Goal: Information Seeking & Learning: Get advice/opinions

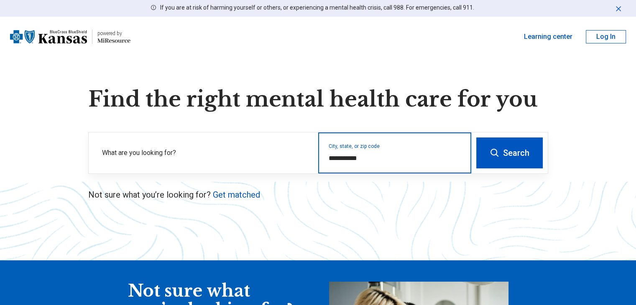
click at [354, 156] on input "**********" at bounding box center [395, 158] width 133 height 10
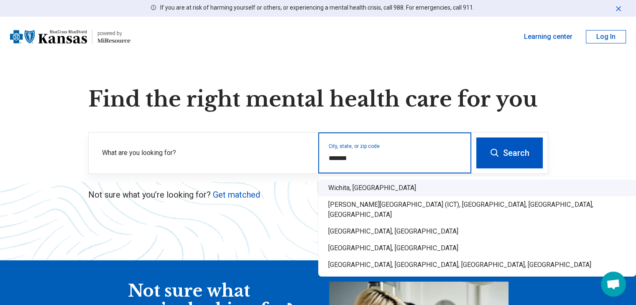
click at [357, 186] on div "Wichita, KS" at bounding box center [477, 188] width 318 height 17
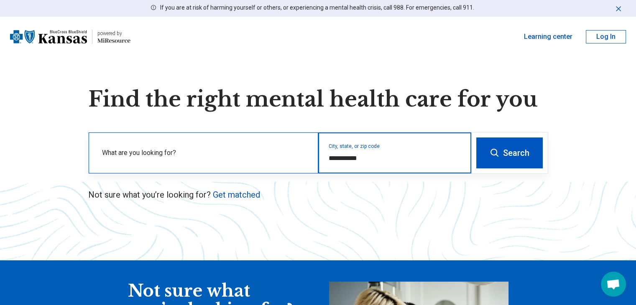
type input "**********"
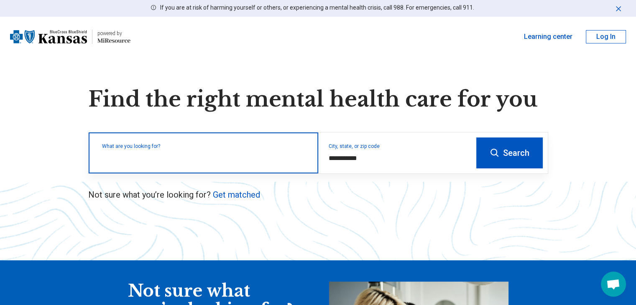
click at [272, 159] on input "text" at bounding box center [205, 157] width 206 height 10
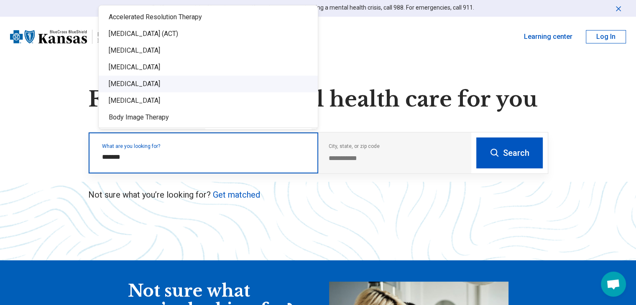
type input "*******"
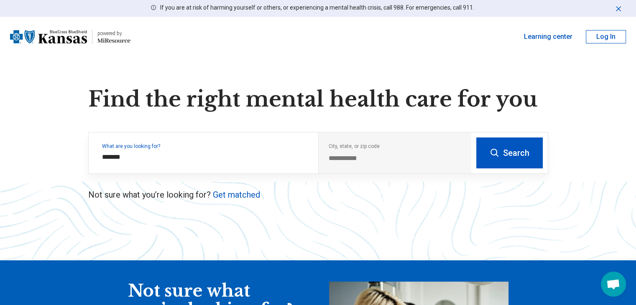
click at [497, 149] on icon at bounding box center [494, 153] width 10 height 10
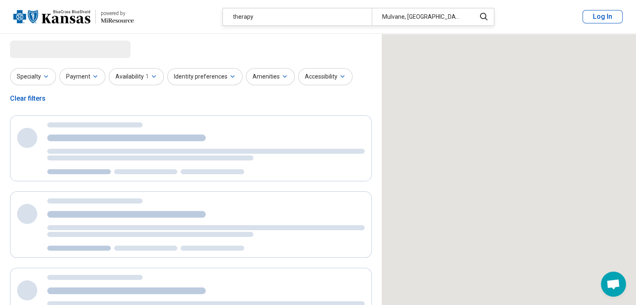
select select "***"
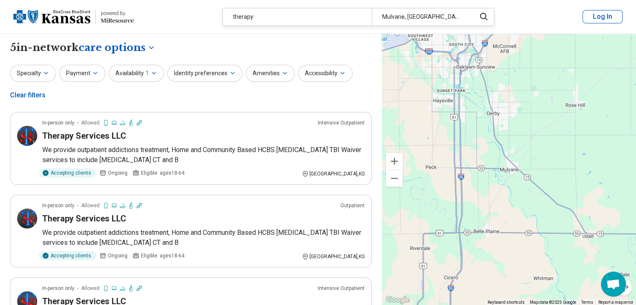
click at [270, 13] on div "therapy" at bounding box center [297, 16] width 149 height 17
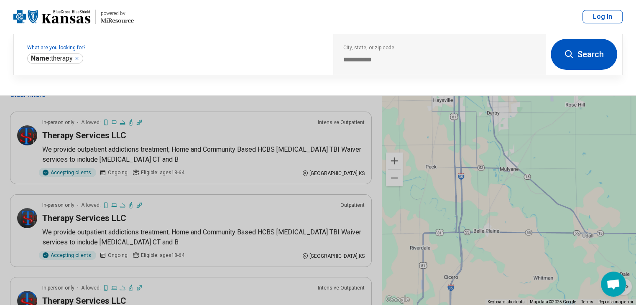
click at [270, 13] on header "powered by Miresource logo therapy Mulvane, KS Log In" at bounding box center [318, 17] width 636 height 34
click at [361, 54] on div "**********" at bounding box center [439, 54] width 213 height 41
click at [157, 110] on button at bounding box center [318, 152] width 636 height 305
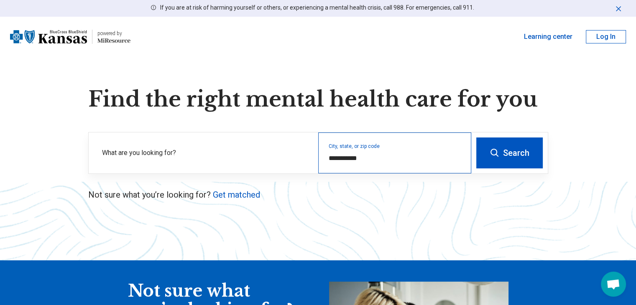
click at [367, 166] on div "**********" at bounding box center [394, 153] width 153 height 41
click at [343, 157] on input "**********" at bounding box center [395, 158] width 133 height 10
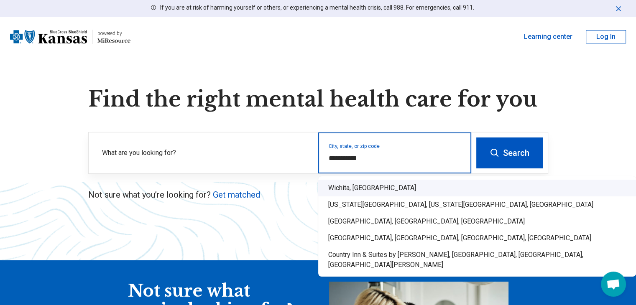
click at [347, 187] on div "Wichita, KS" at bounding box center [477, 188] width 318 height 17
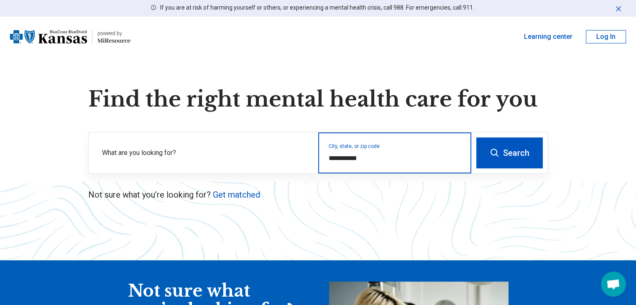
type input "**********"
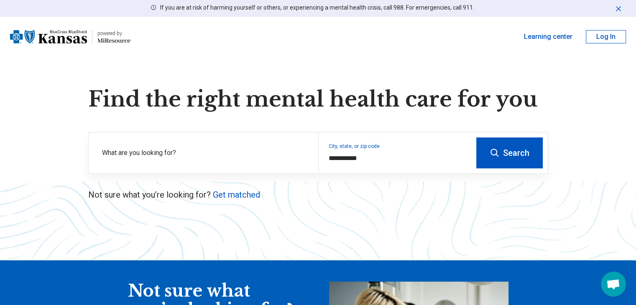
click at [499, 161] on button "Search" at bounding box center [509, 153] width 66 height 31
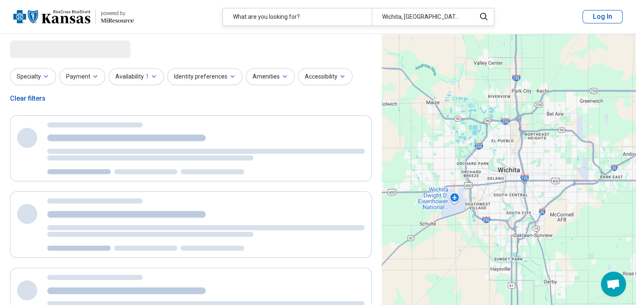
select select "***"
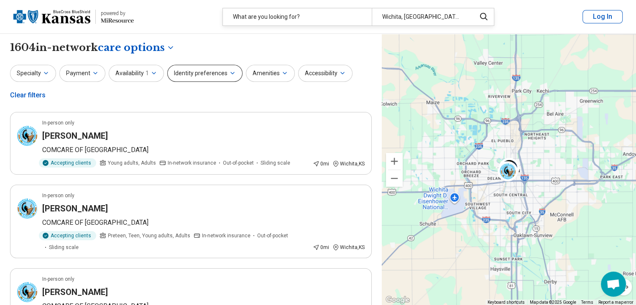
click at [206, 72] on button "Identity preferences" at bounding box center [204, 73] width 75 height 17
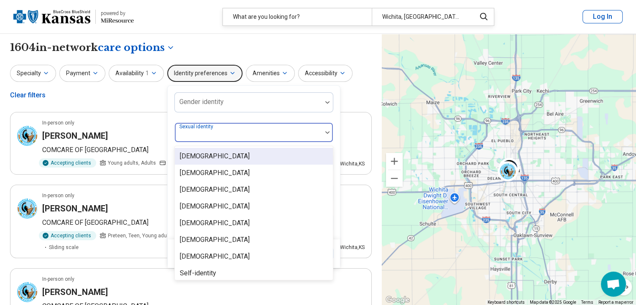
click at [233, 134] on div at bounding box center [248, 136] width 140 height 12
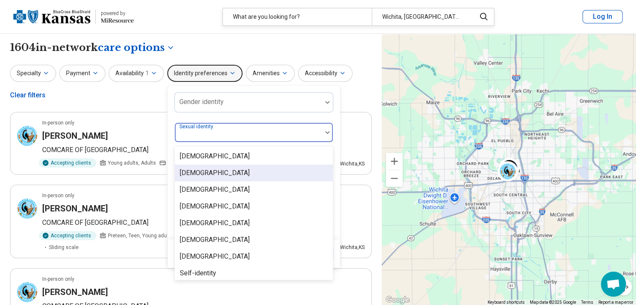
scroll to position [3, 0]
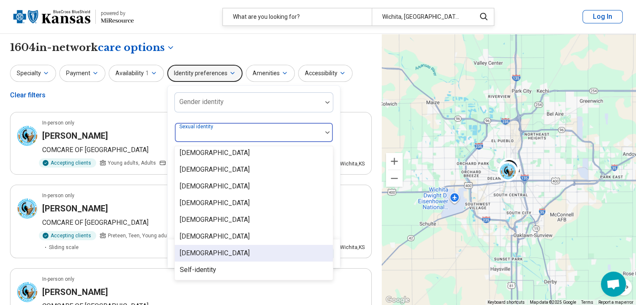
click at [212, 252] on div "[DEMOGRAPHIC_DATA]" at bounding box center [254, 253] width 158 height 17
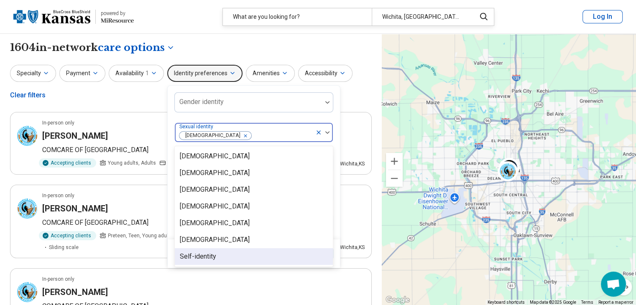
scroll to position [0, 0]
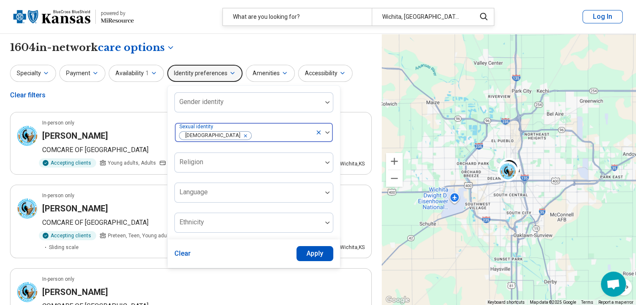
click at [326, 131] on img at bounding box center [327, 132] width 4 height 3
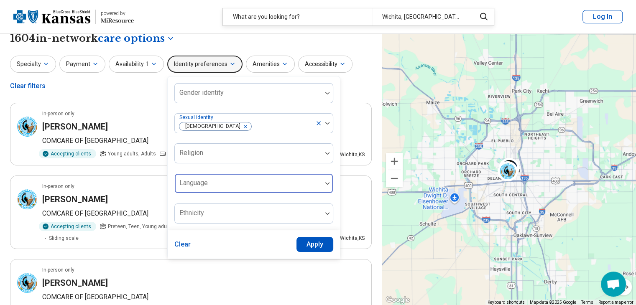
scroll to position [10, 0]
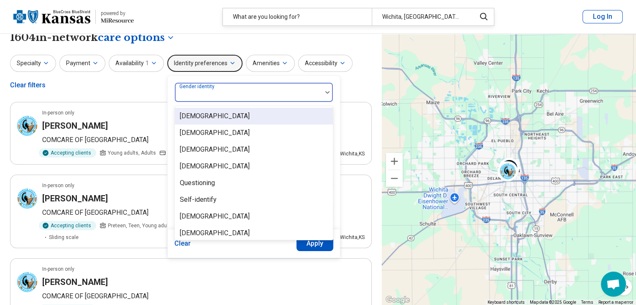
click at [322, 96] on div at bounding box center [327, 92] width 11 height 19
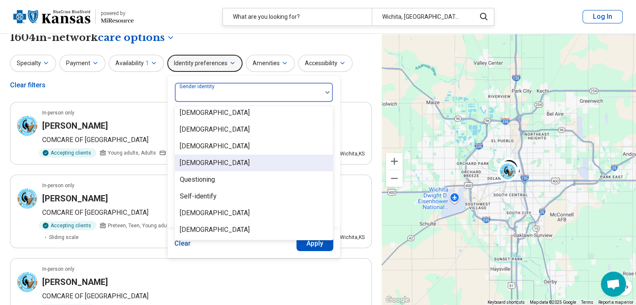
scroll to position [0, 0]
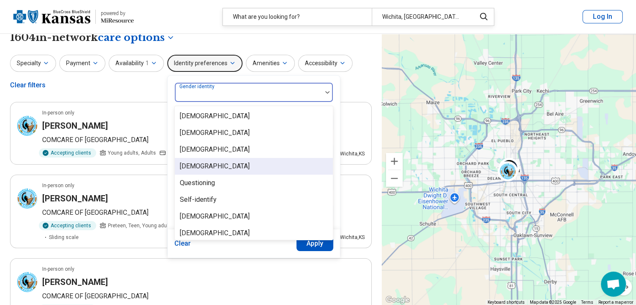
click at [260, 166] on div "Non-binary" at bounding box center [254, 166] width 158 height 17
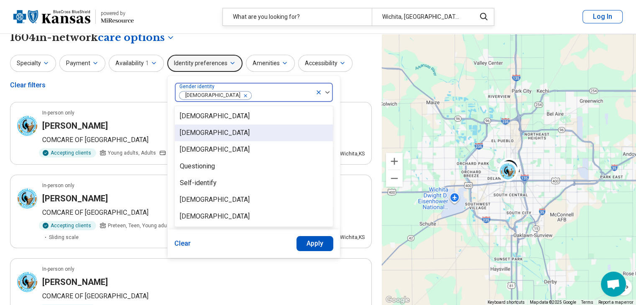
click at [257, 131] on div "[DEMOGRAPHIC_DATA]" at bounding box center [254, 133] width 158 height 17
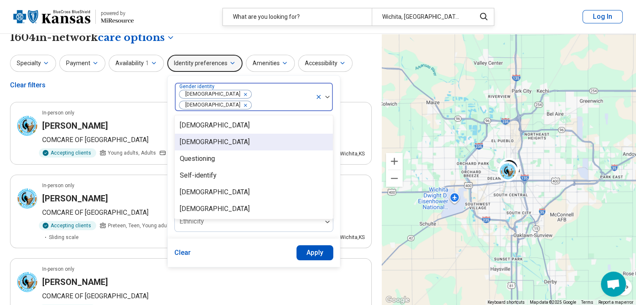
click at [256, 134] on div "Genderqueer" at bounding box center [254, 142] width 158 height 17
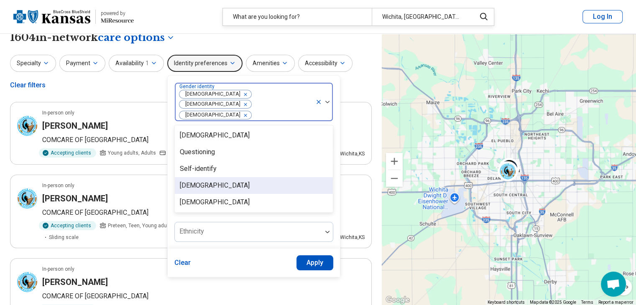
click at [251, 177] on div "Transgender Man" at bounding box center [254, 185] width 158 height 17
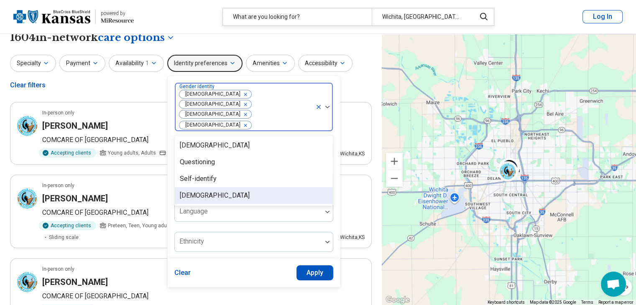
click at [250, 187] on div "Transgender Woman" at bounding box center [254, 195] width 158 height 17
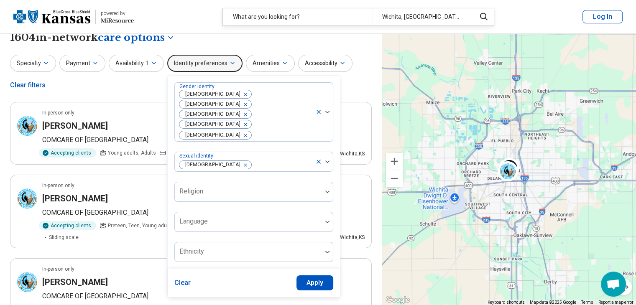
click at [314, 275] on button "Apply" at bounding box center [314, 282] width 37 height 15
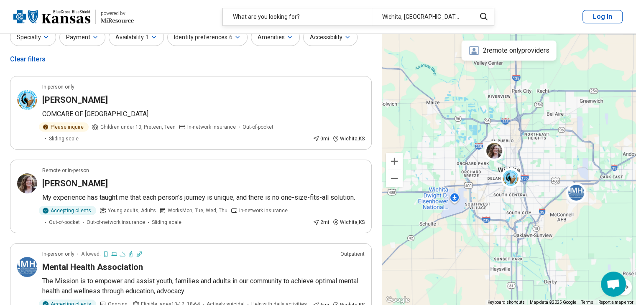
scroll to position [37, 0]
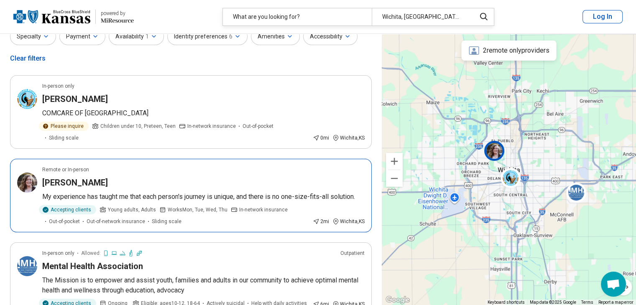
click at [64, 177] on h3 "Alyssa McCarroll" at bounding box center [75, 183] width 66 height 12
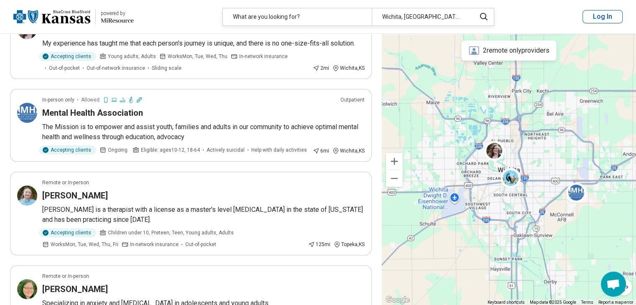
scroll to position [192, 0]
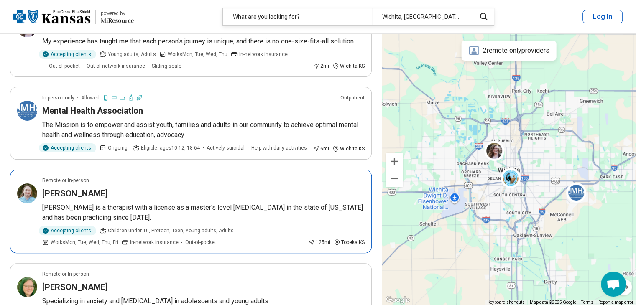
click at [78, 188] on h3 "Murray Heikes" at bounding box center [75, 194] width 66 height 12
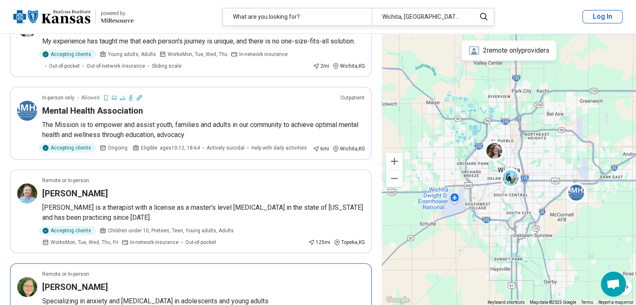
click at [80, 281] on h3 "Chloe Simpson" at bounding box center [75, 287] width 66 height 12
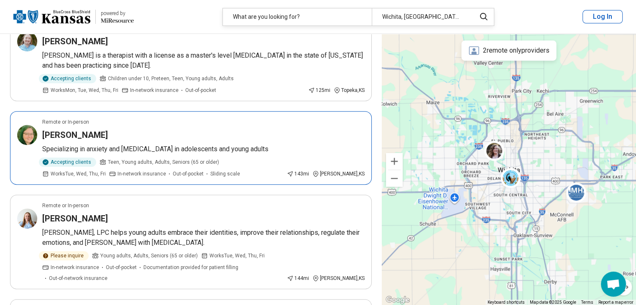
scroll to position [345, 0]
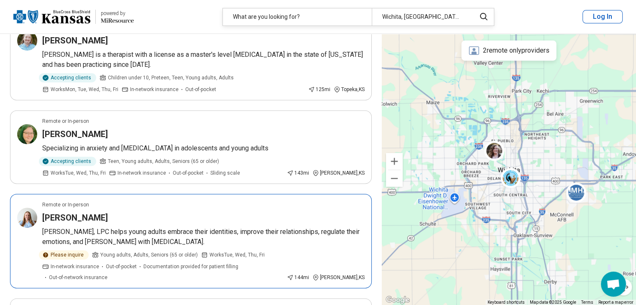
click at [61, 212] on h3 "Abbey Pope" at bounding box center [75, 218] width 66 height 12
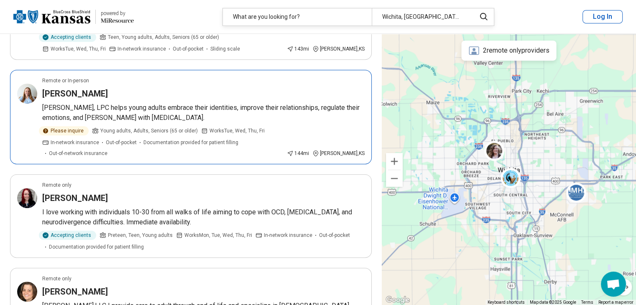
scroll to position [470, 0]
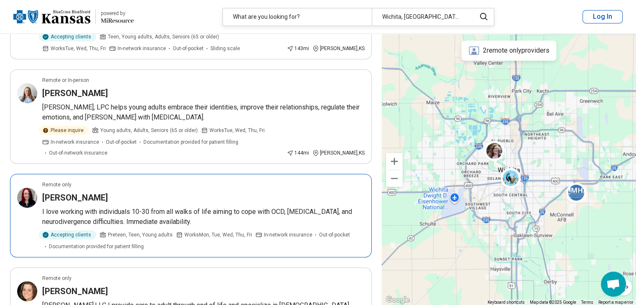
click at [81, 192] on h3 "Shayna Dunn" at bounding box center [75, 198] width 66 height 12
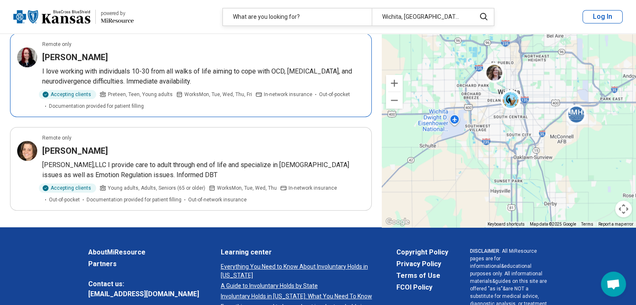
scroll to position [612, 0]
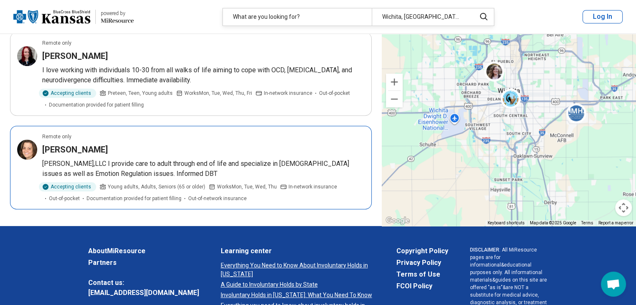
drag, startPoint x: 80, startPoint y: 131, endPoint x: 56, endPoint y: 127, distance: 24.1
click at [56, 144] on h3 "[PERSON_NAME]" at bounding box center [75, 150] width 66 height 12
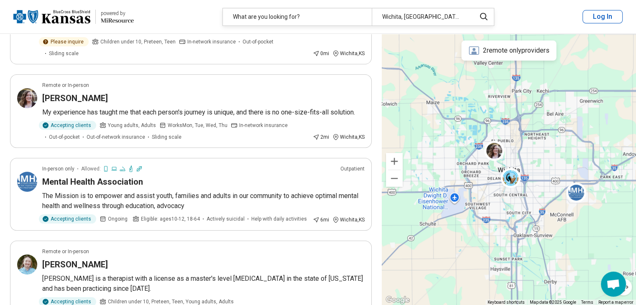
scroll to position [0, 0]
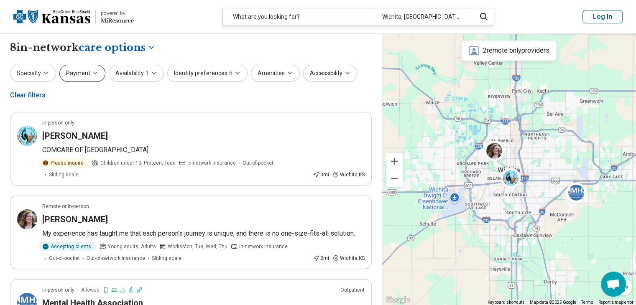
click at [88, 77] on button "Payment" at bounding box center [82, 73] width 46 height 17
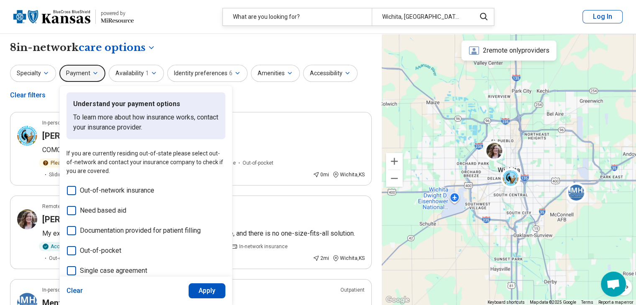
click at [237, 49] on div "**********" at bounding box center [191, 48] width 362 height 14
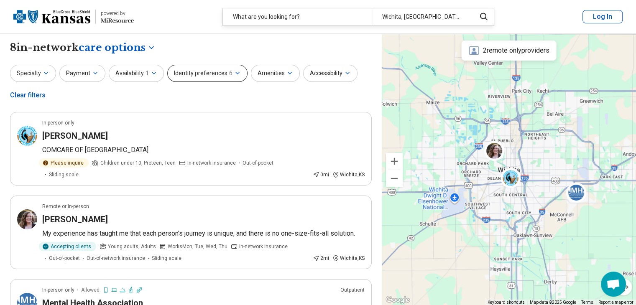
click at [237, 68] on button "Identity preferences 6" at bounding box center [207, 73] width 80 height 17
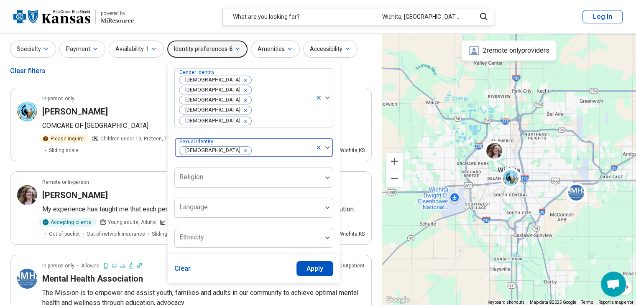
scroll to position [25, 0]
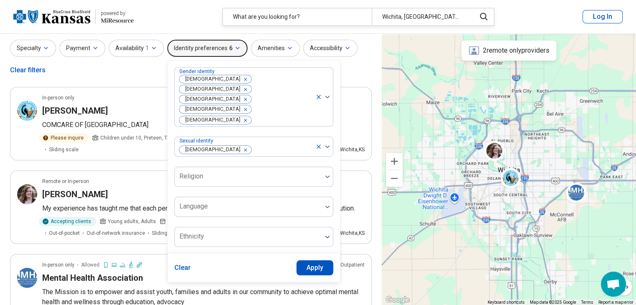
click at [237, 140] on div "Gender identity Transgender Woman Transgender Man Non-binary Cisgender Woman Ge…" at bounding box center [253, 157] width 159 height 180
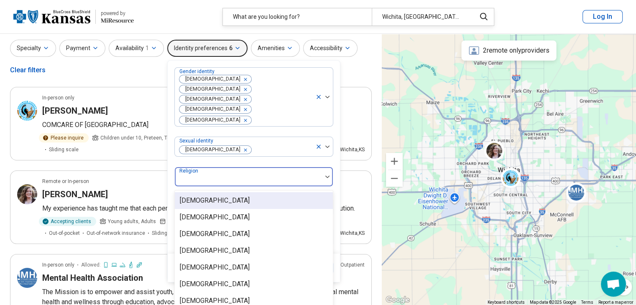
click at [234, 174] on div at bounding box center [248, 180] width 140 height 12
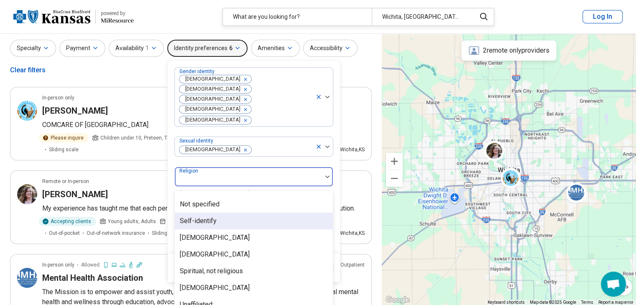
scroll to position [130, 0]
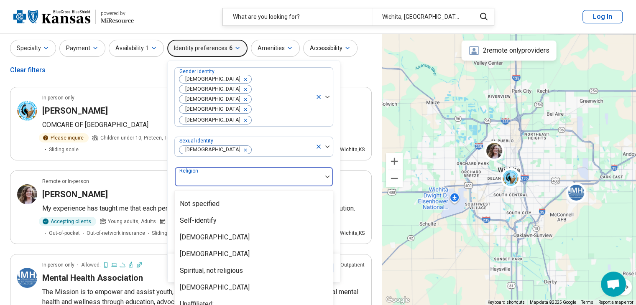
click at [162, 19] on header "powered by Miresource logo What are you looking for? Wichita, KS Log In" at bounding box center [318, 17] width 636 height 34
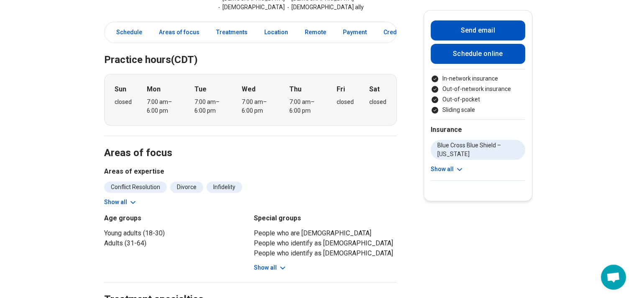
scroll to position [215, 6]
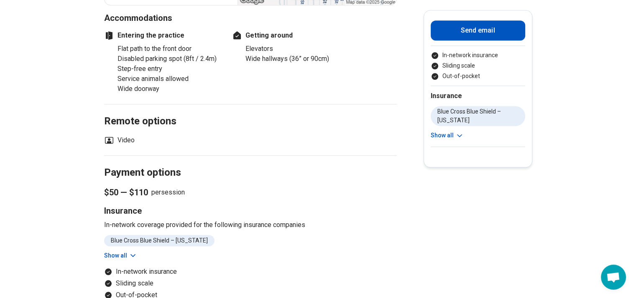
scroll to position [739, 0]
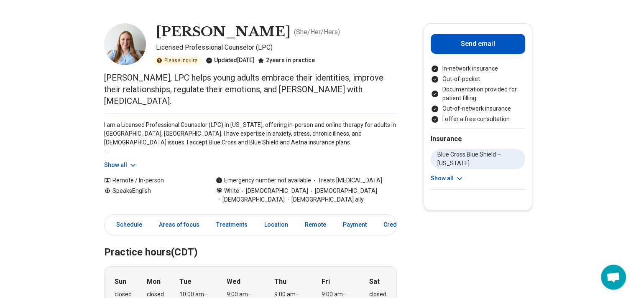
scroll to position [26, 0]
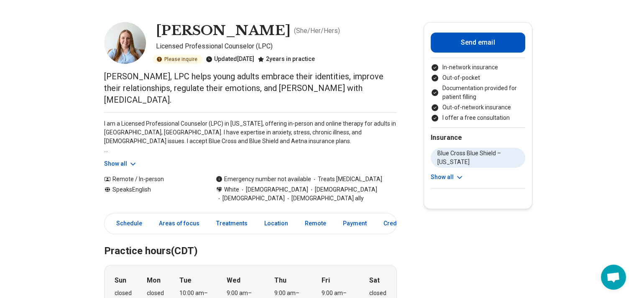
click at [462, 79] on li "Out-of-pocket" at bounding box center [478, 78] width 94 height 9
click at [460, 179] on icon at bounding box center [459, 177] width 8 height 8
click at [475, 178] on li "Aetna – Kansas" at bounding box center [465, 176] width 68 height 11
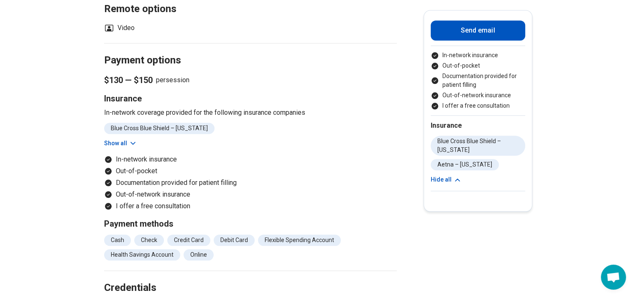
scroll to position [838, 0]
click at [125, 139] on button "Show all" at bounding box center [120, 143] width 33 height 9
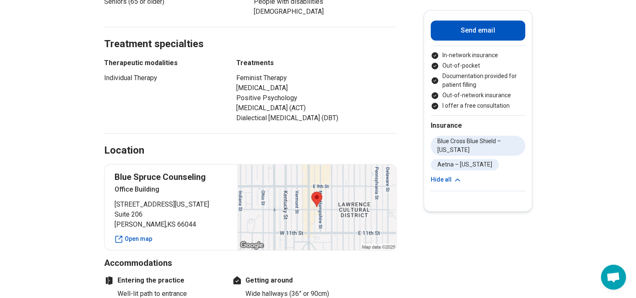
scroll to position [497, 0]
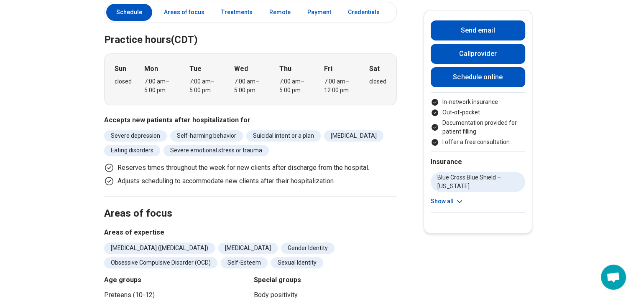
scroll to position [298, 0]
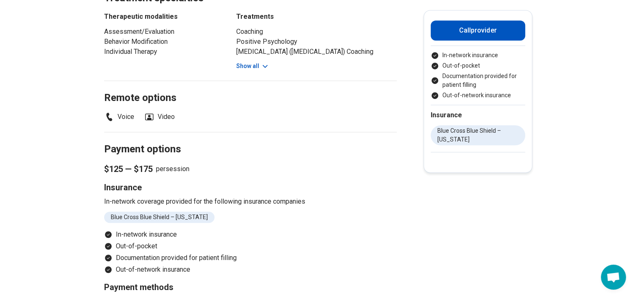
scroll to position [515, 0]
